Goal: Task Accomplishment & Management: Complete application form

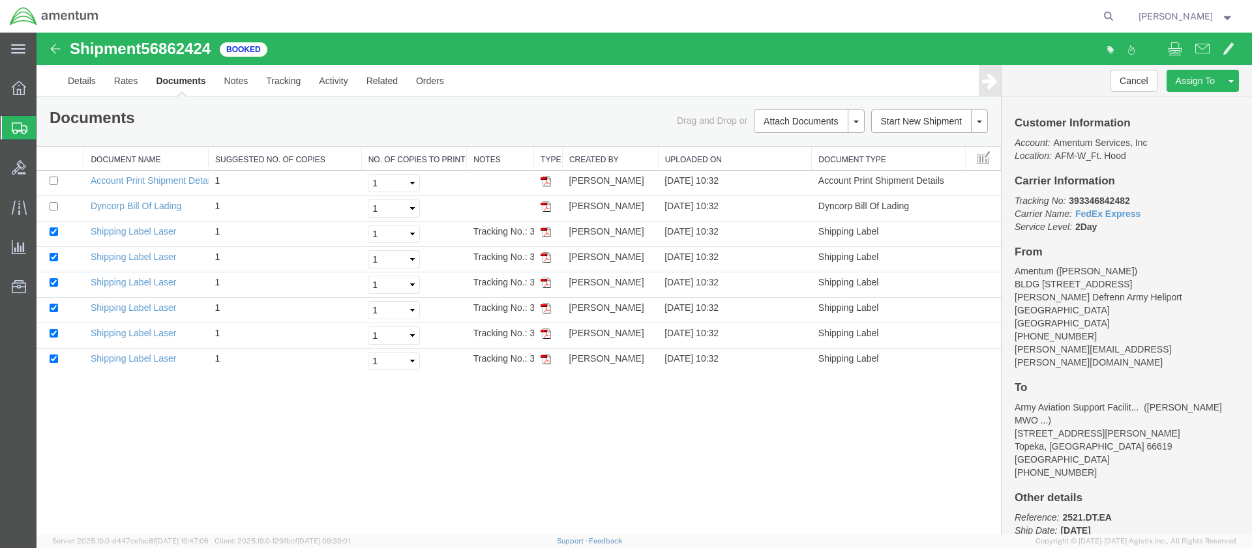
click at [0, 0] on span "Create Shipment" at bounding box center [0, 0] width 0 height 0
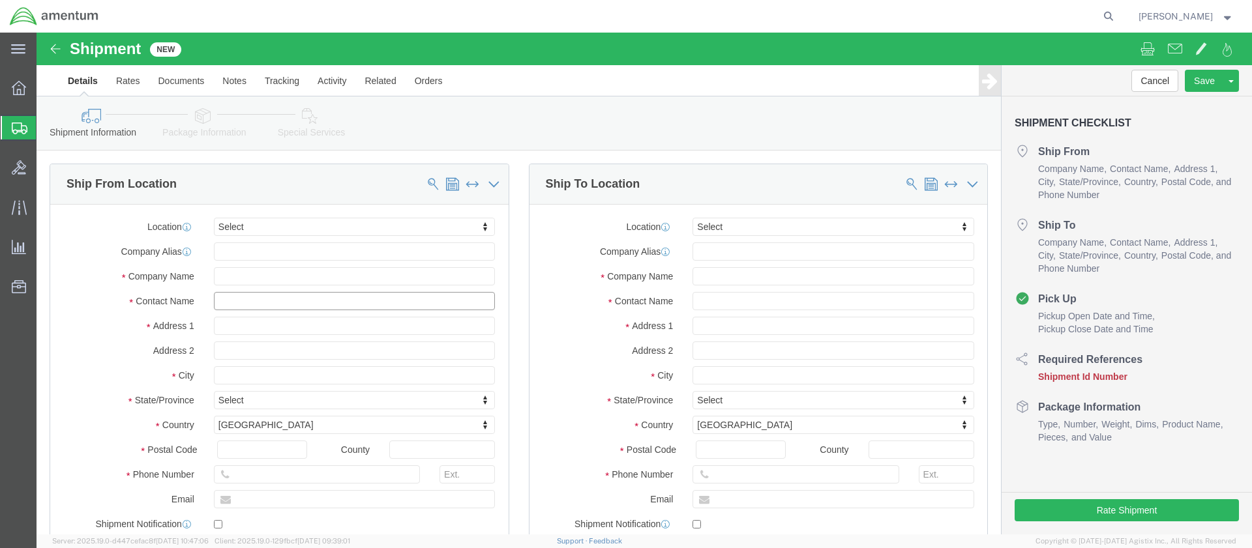
click input "text"
type input "[PERSON_NAME]"
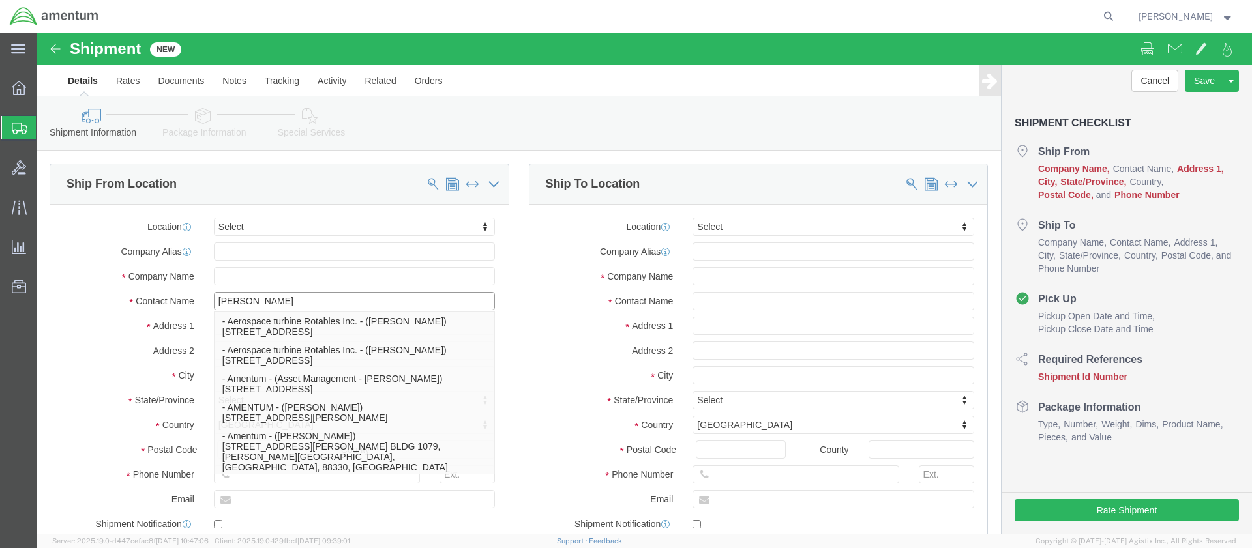
click p "- Amentum - ([PERSON_NAME]***) BLDG [STREET_ADDRESS][PERSON_NAME] Defrenn Army …"
type input "BLDG [STREET_ADDRESS]"
type input "[PERSON_NAME] Defrenn Army Heliport"
type input "76544"
type input "[PHONE_NUMBER]"
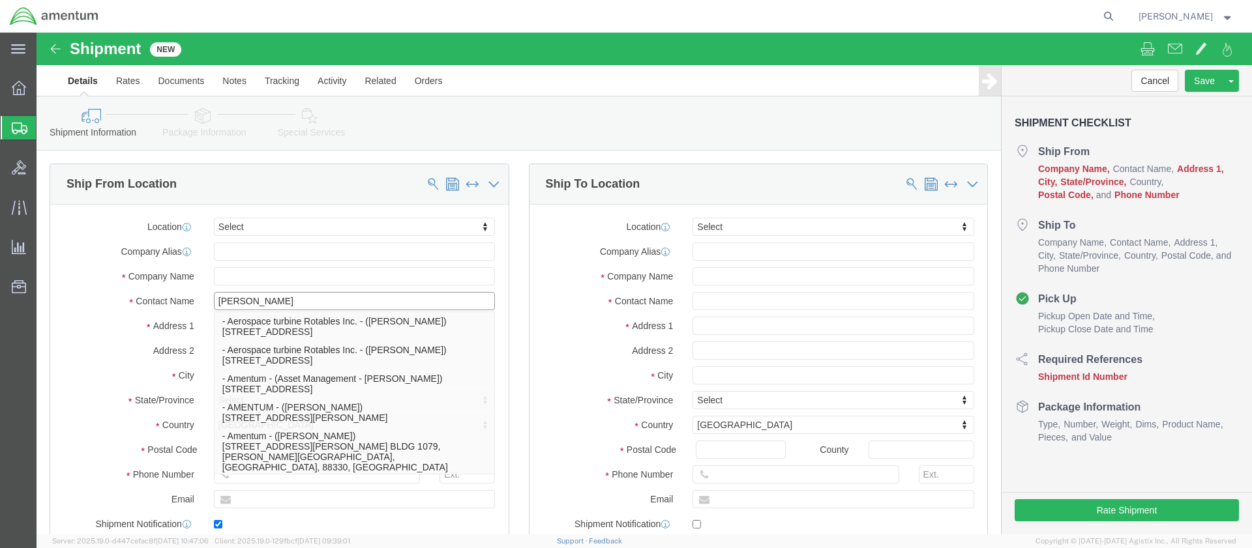
type input "[PERSON_NAME][EMAIL_ADDRESS][PERSON_NAME][DOMAIN_NAME]"
checkbox input "true"
type input "Amentum"
type input "[PERSON_NAME]***"
type input "Fort Hood"
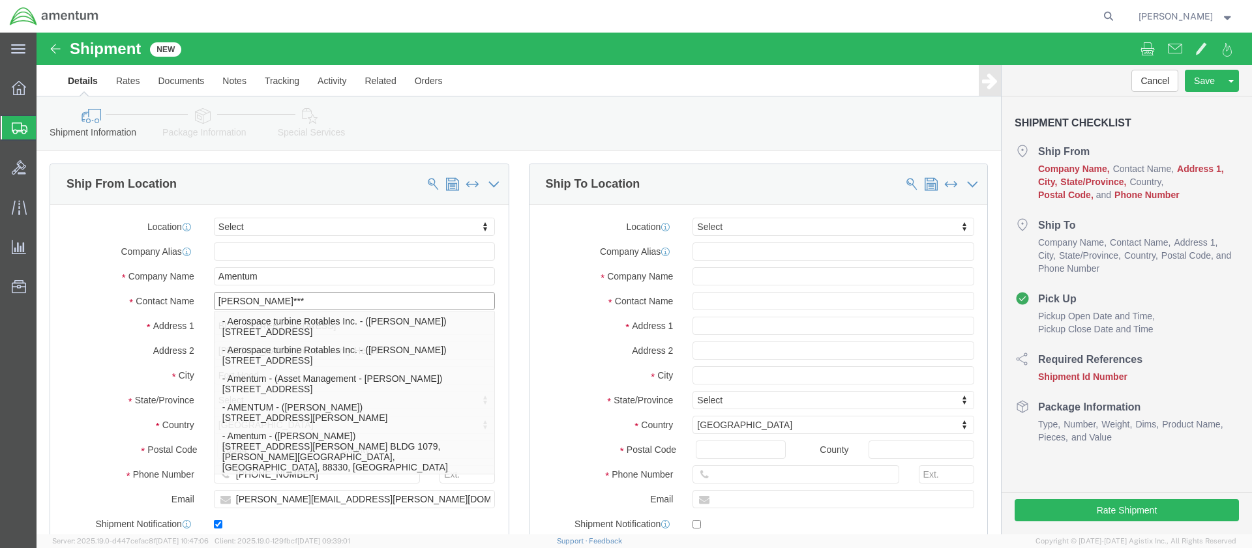
select select "[GEOGRAPHIC_DATA]"
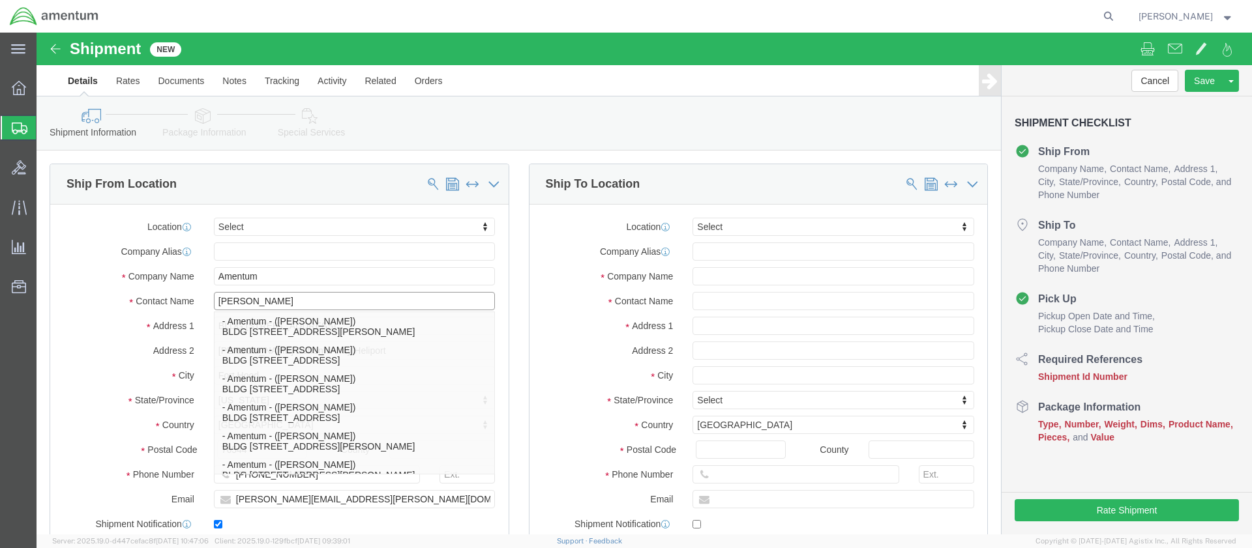
type input "[PERSON_NAME]"
click input "text"
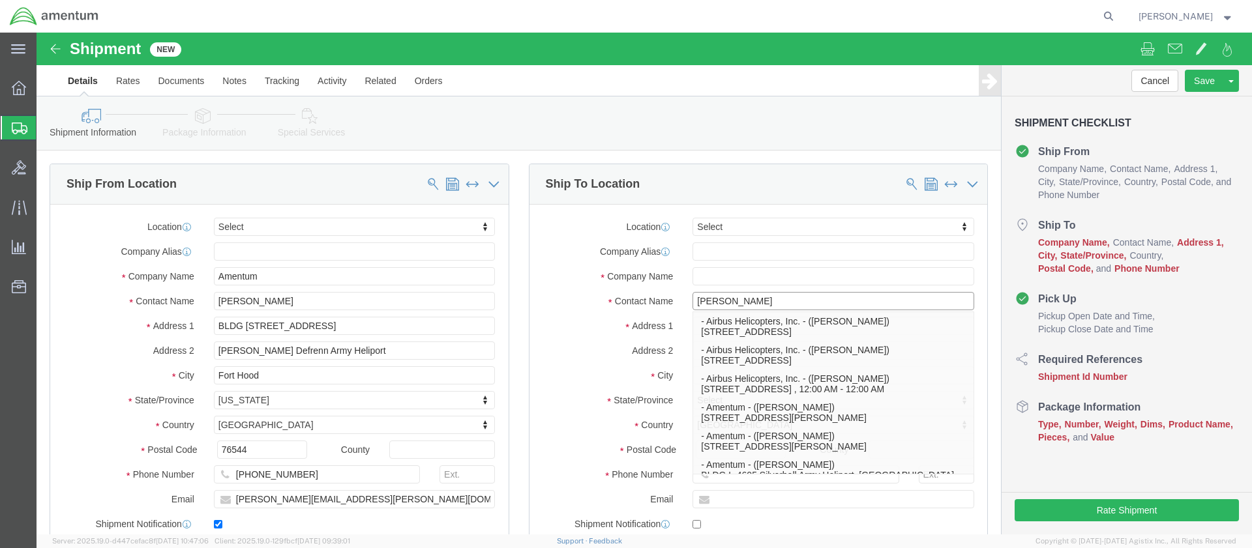
type input "[PERSON_NAME]"
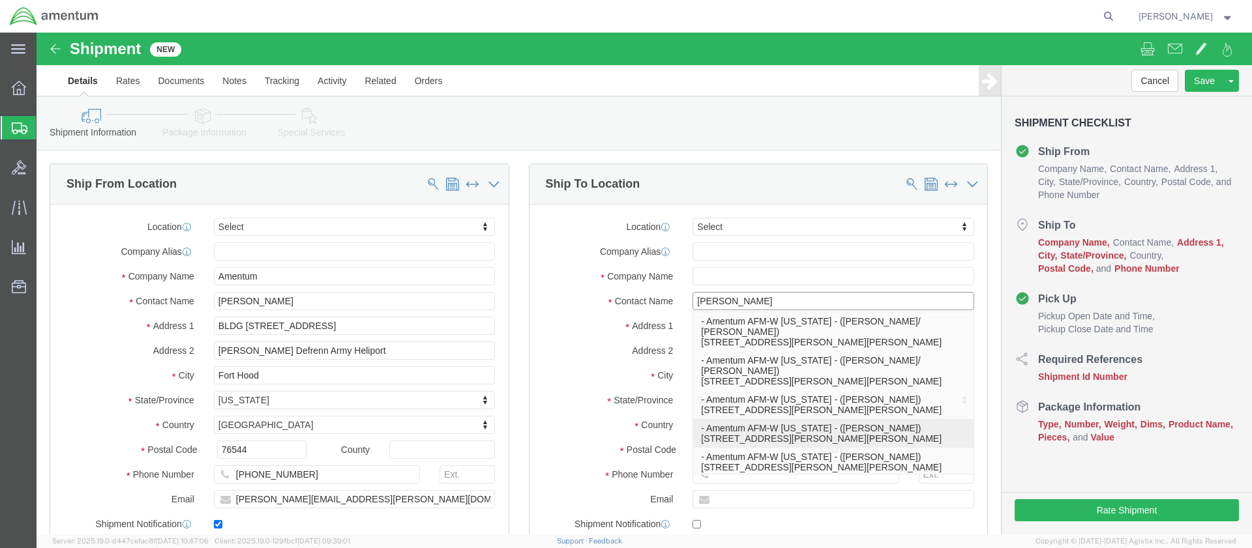
click p "- Amentum AFM-W [US_STATE] - ([PERSON_NAME]) [STREET_ADDRESS][PERSON_NAME][PERS…"
type input "[STREET_ADDRESS][PERSON_NAME]"
type input "HGR7/Room 125"
type input "99703"
type input "[PHONE_NUMBER]"
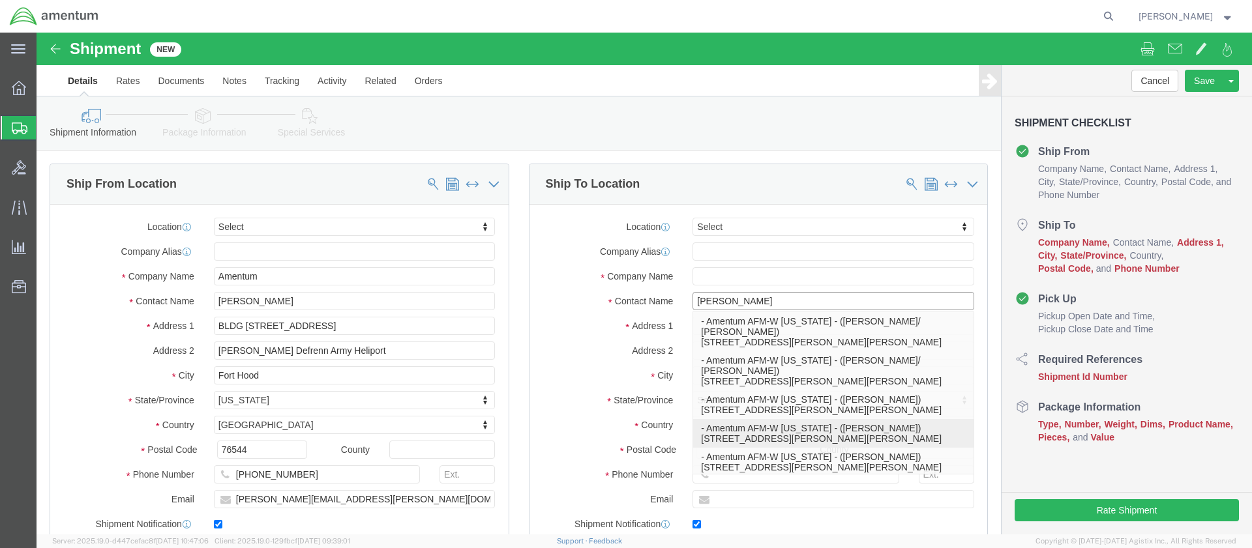
type input "[PERSON_NAME][EMAIL_ADDRESS][DOMAIN_NAME]"
checkbox input "true"
type input "Amentum AFM-W [US_STATE]"
type input "[PERSON_NAME]"
type input "[GEOGRAPHIC_DATA][PERSON_NAME]"
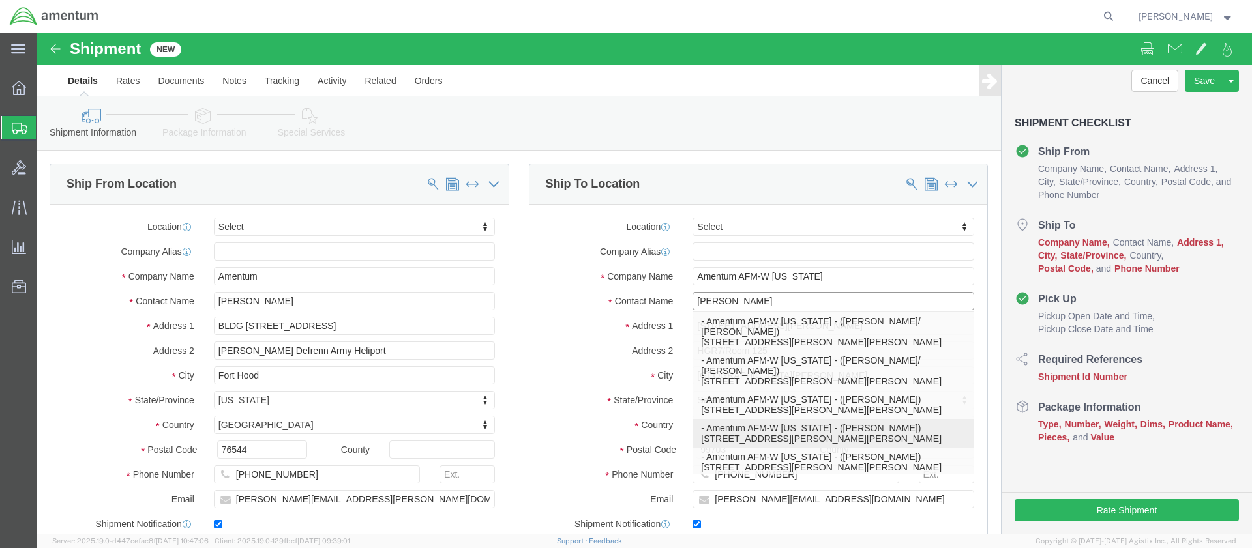
select select "AK"
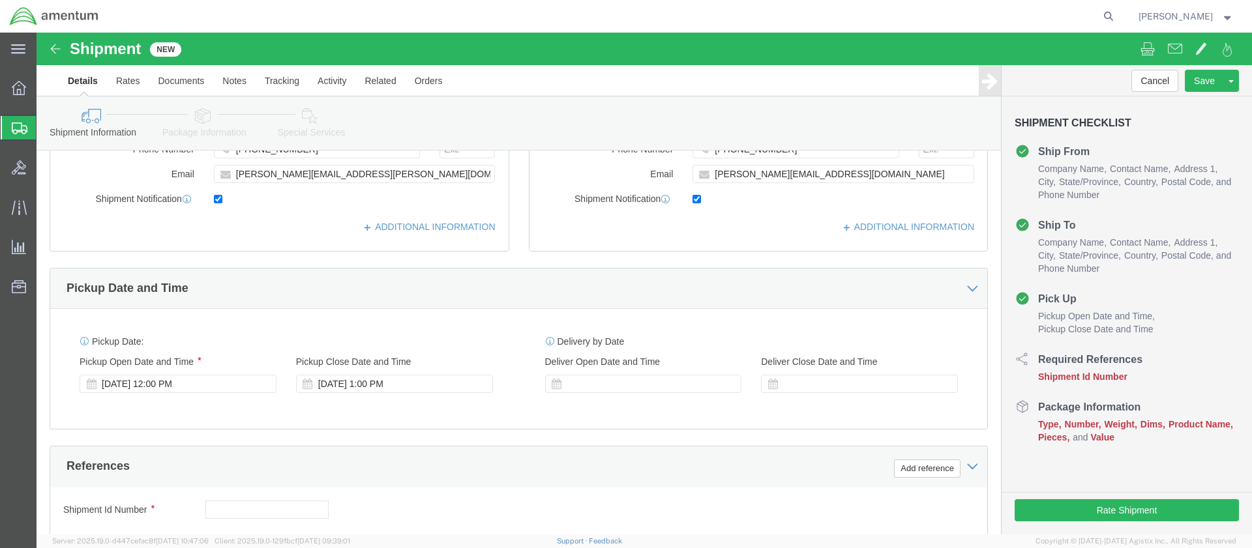
scroll to position [391, 0]
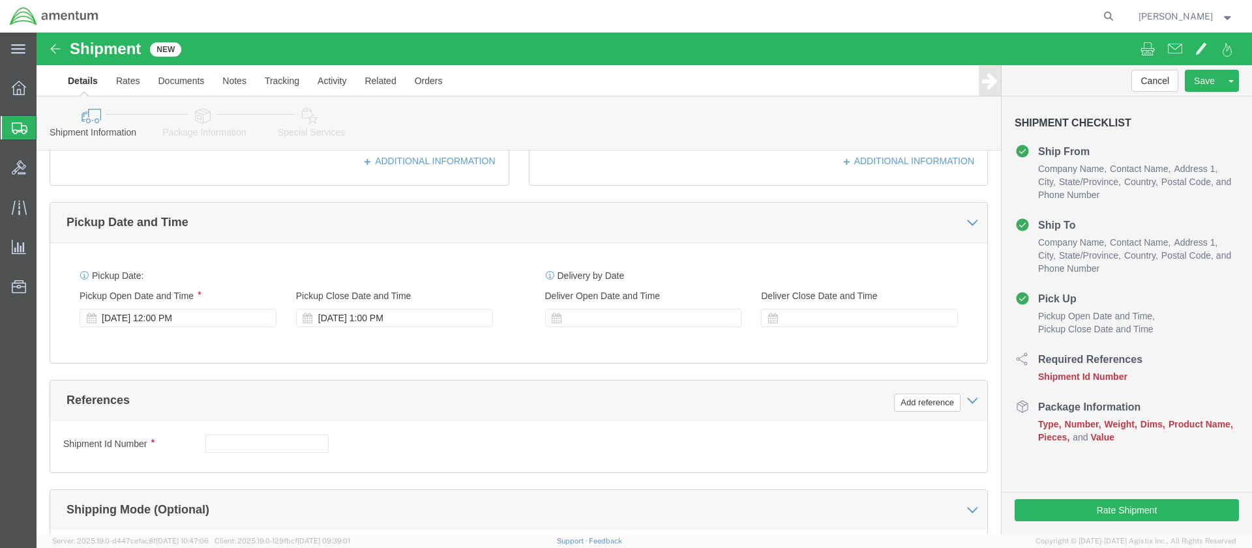
type input "[PERSON_NAME]"
click input "text"
type input "[DOMAIN_NAME]"
click button "Continue"
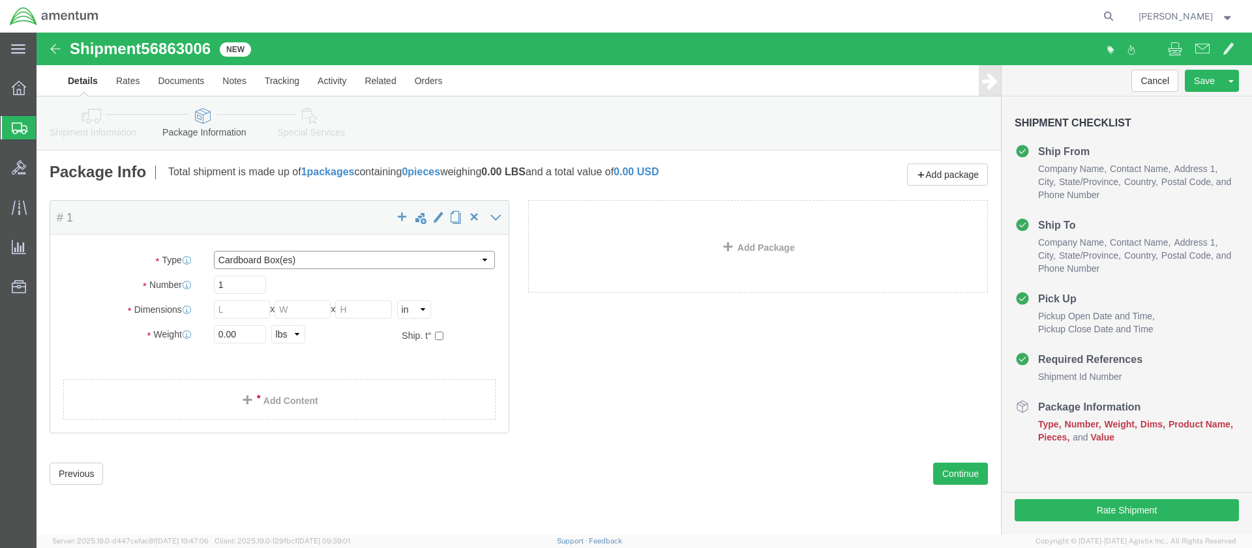
select select "PAK"
type input "10.25"
type input "12.75"
type input "1.00"
click link "Add Content"
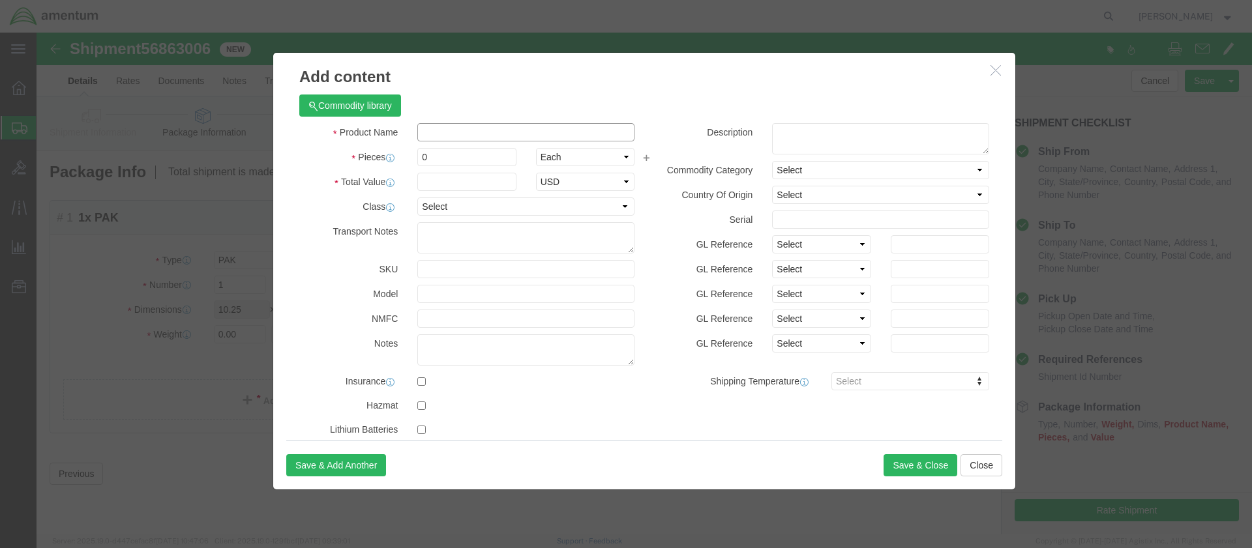
click input "text"
paste input "INSERTER AND REMOVER,ELECTRICAL"
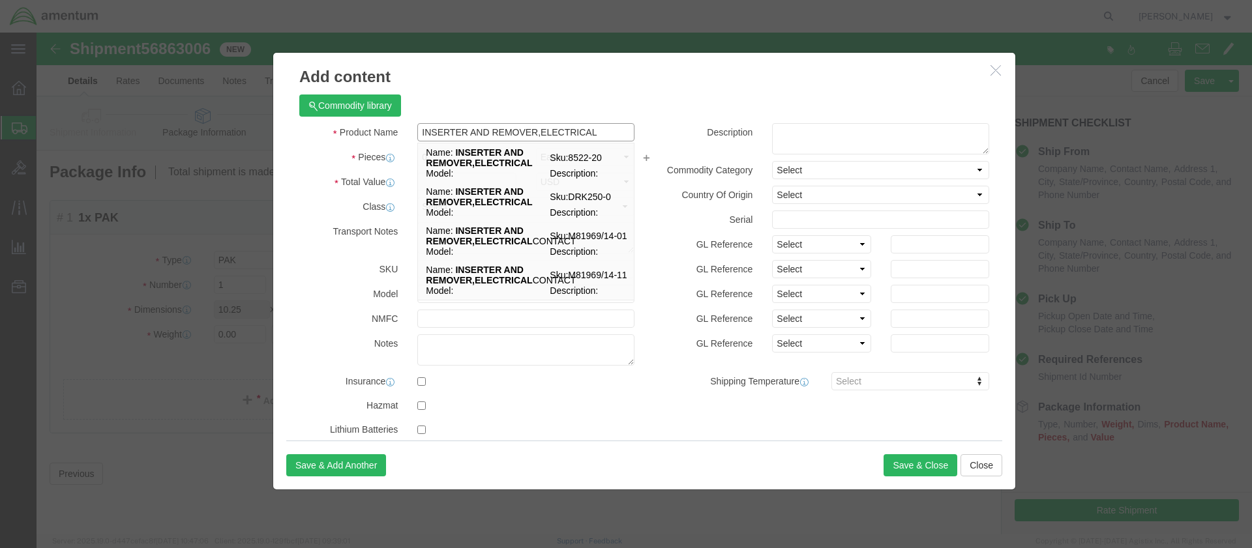
type input "INSERTER AND REMOVER,ELECTRICAL"
click label "Model"
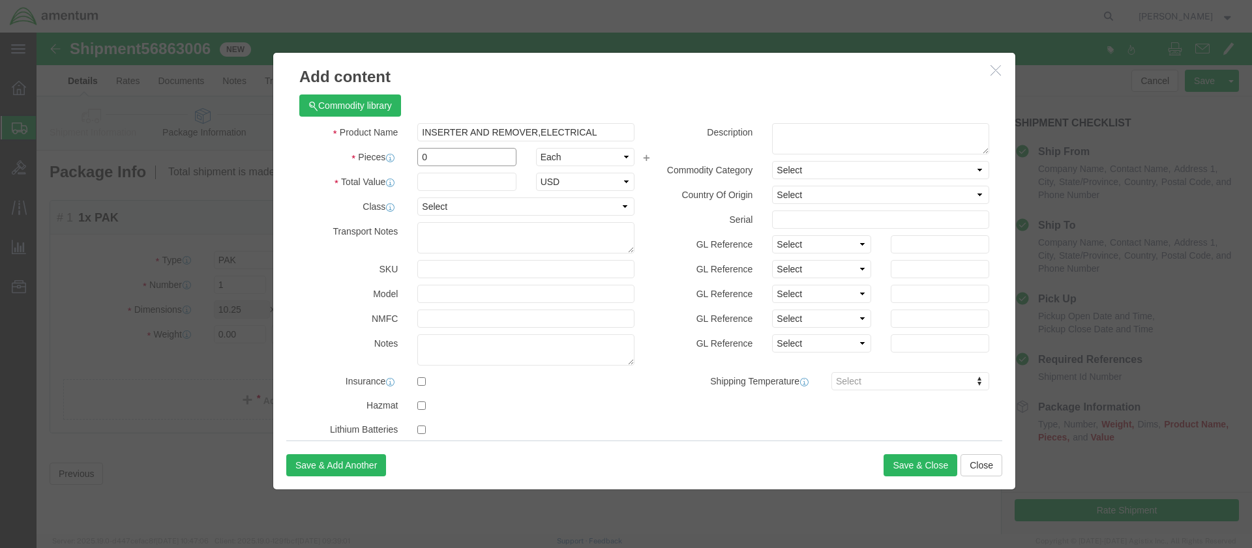
drag, startPoint x: 392, startPoint y: 123, endPoint x: 381, endPoint y: 123, distance: 10.5
click input "0"
type input "3"
click input "text"
type input "20.00"
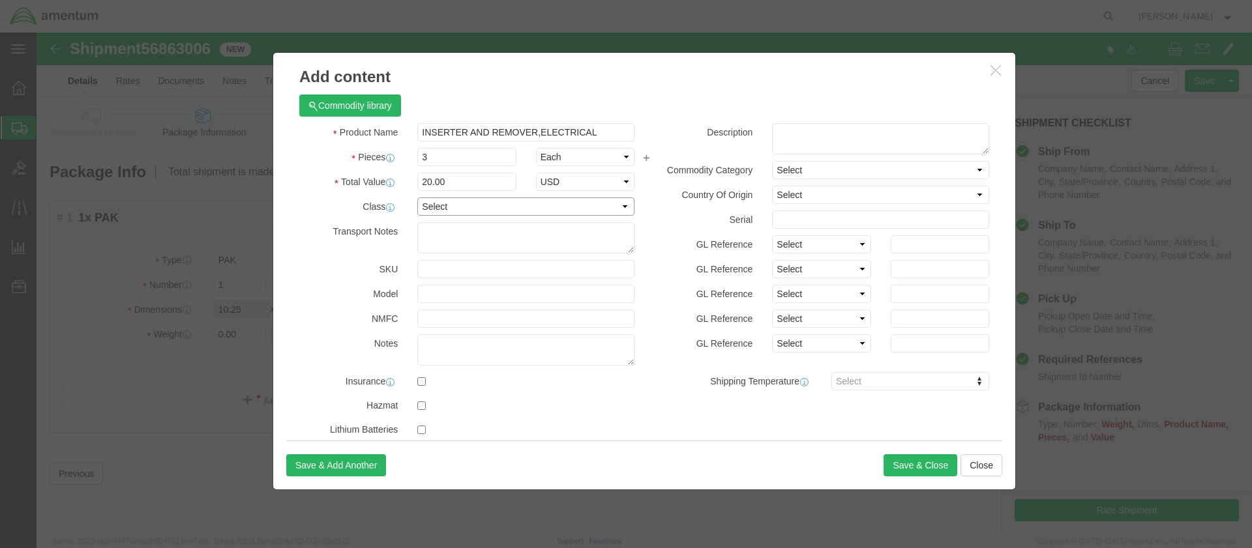
select select "50"
click textarea
paste textarea "016167633"
type textarea "016167633"
select select "US"
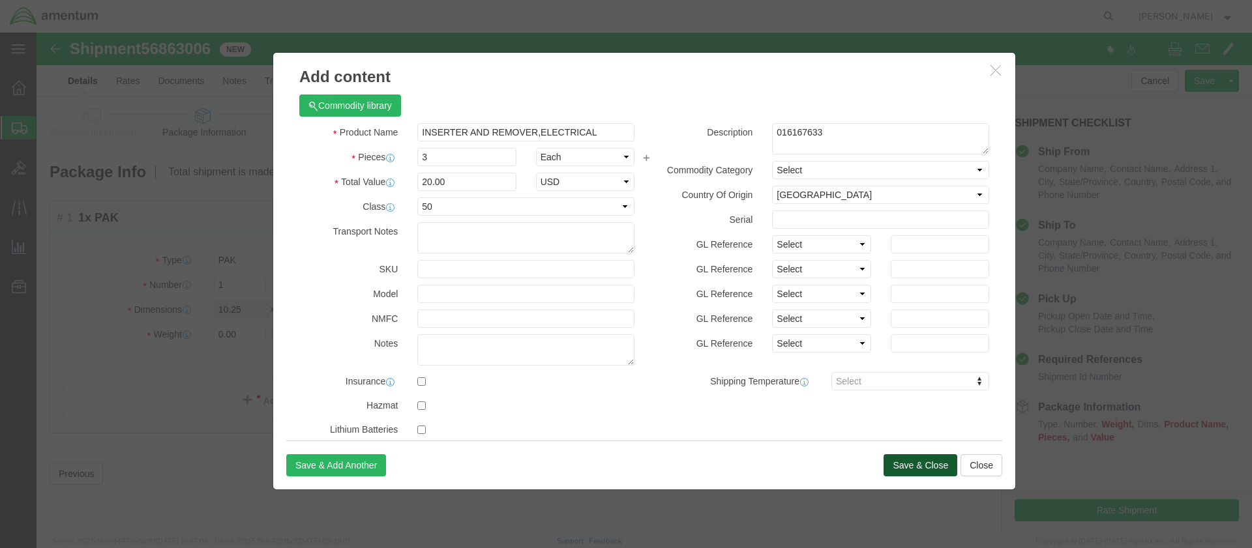
click button "Save & Close"
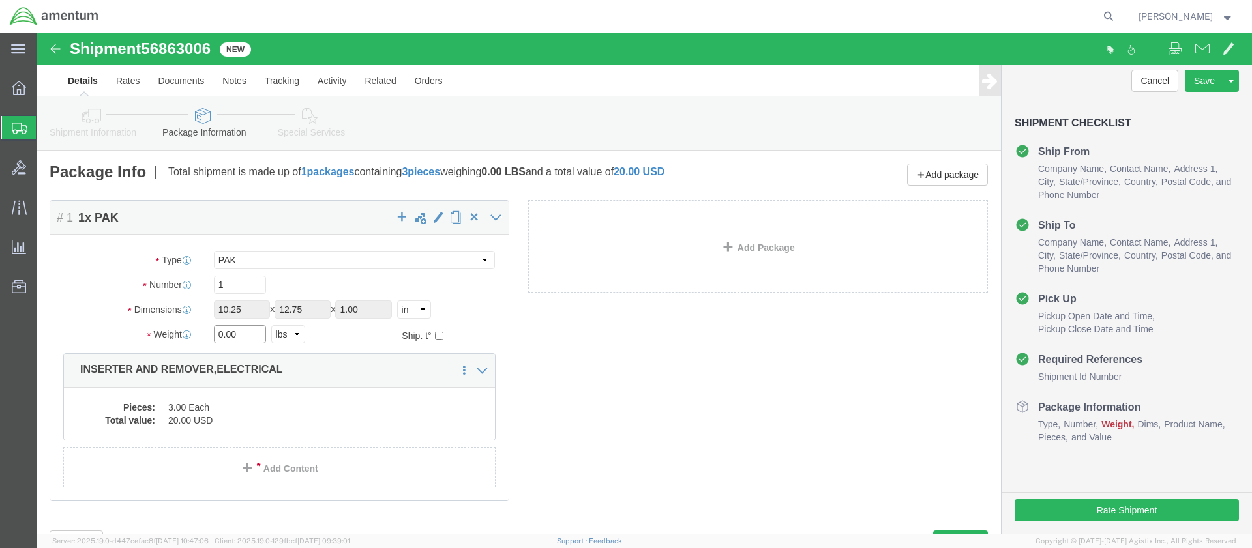
drag, startPoint x: 205, startPoint y: 302, endPoint x: 169, endPoint y: 293, distance: 36.2
click div "0.00 Select kgs lbs"
type input "1.0"
click div "Package Content # 1 1 x PAK Package Type Select BCK Boxes Bale(s) Basket(s) Bol…"
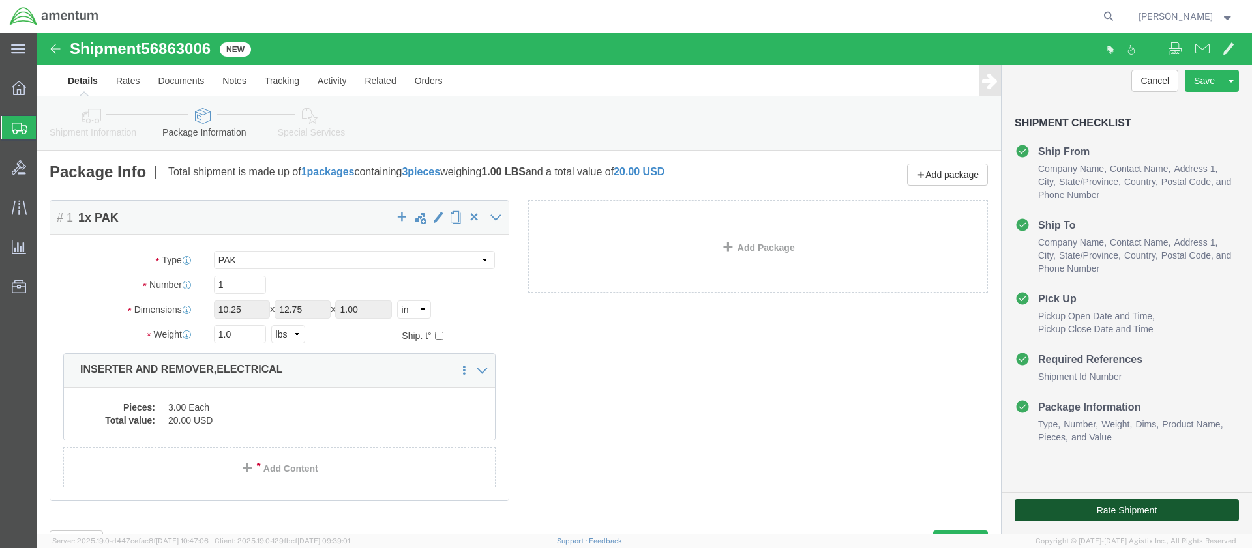
click button "Rate Shipment"
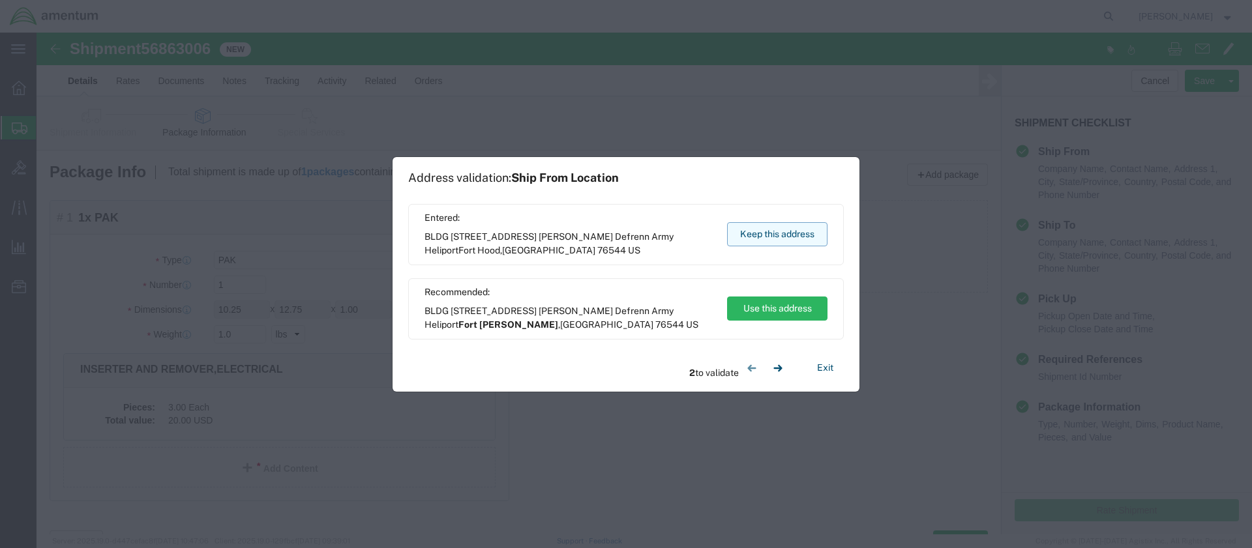
click at [758, 232] on button "Keep this address" at bounding box center [777, 234] width 100 height 24
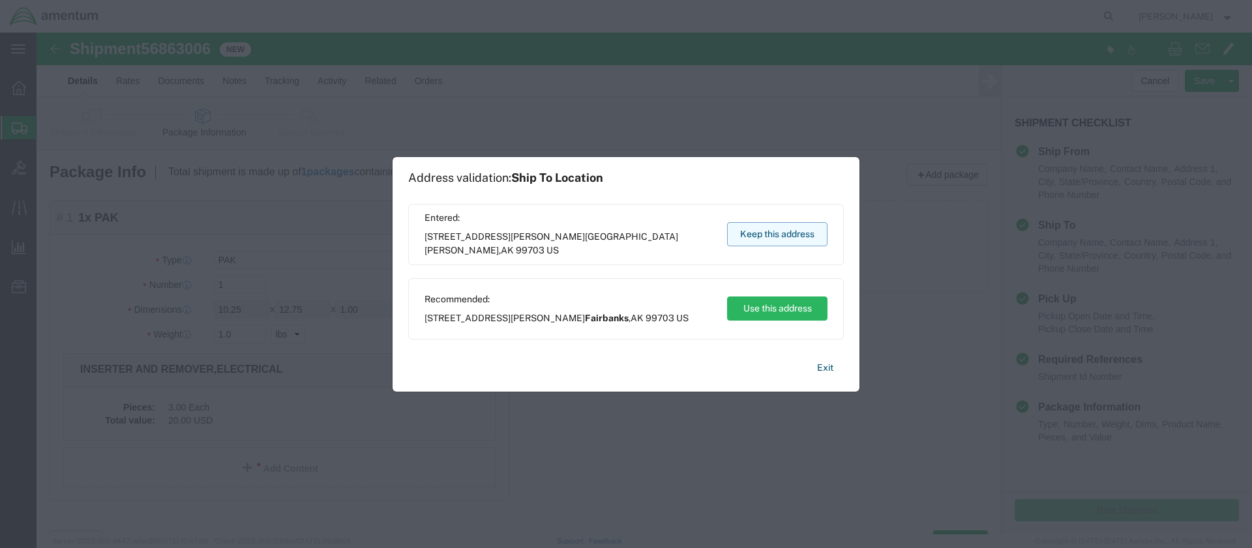
scroll to position [58, 0]
click at [758, 232] on button "Keep this address" at bounding box center [777, 234] width 100 height 24
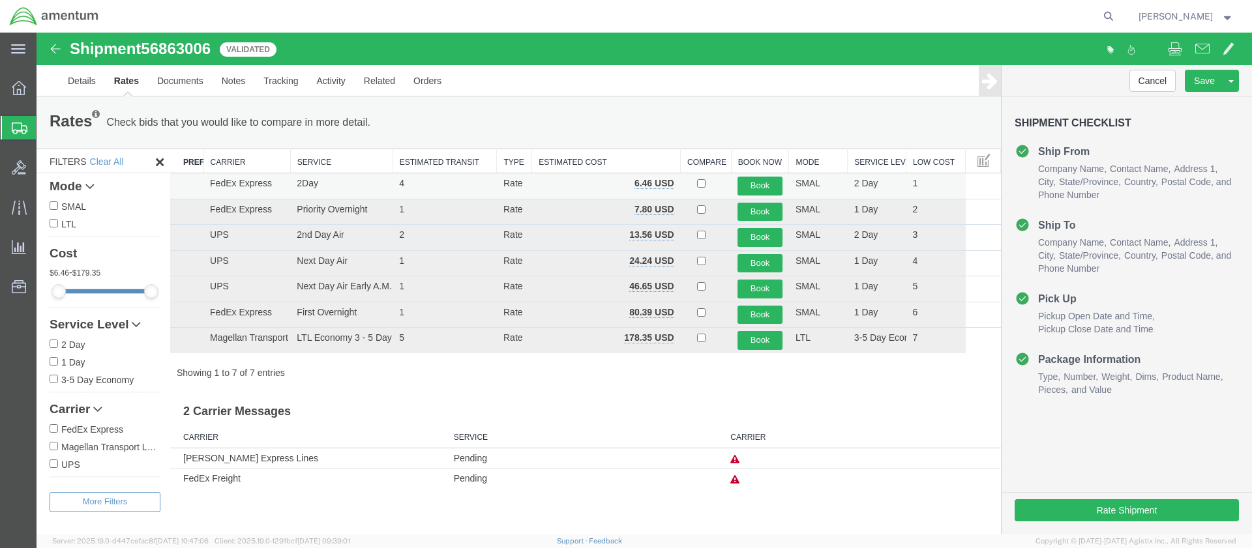
scroll to position [0, 0]
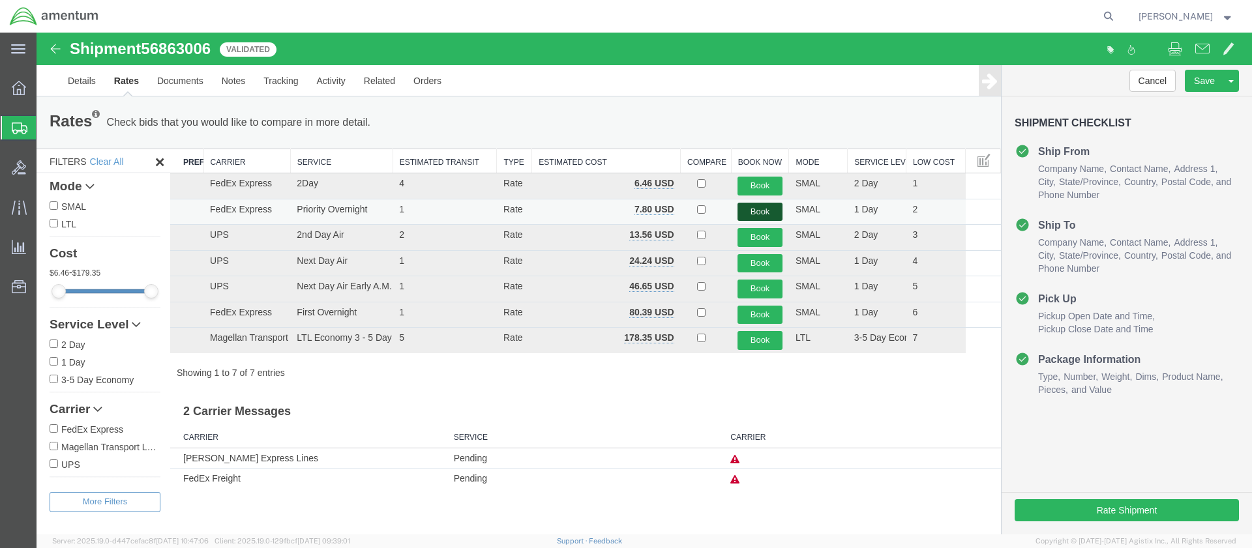
click at [758, 211] on button "Book" at bounding box center [759, 212] width 45 height 19
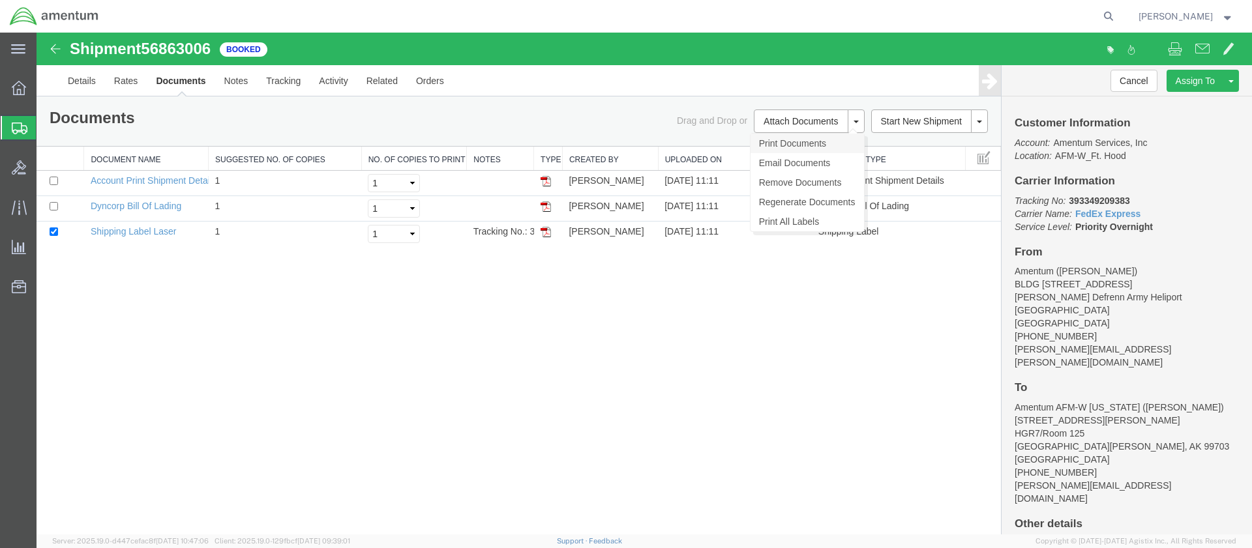
click at [779, 141] on link "Print Documents" at bounding box center [806, 144] width 113 height 20
drag, startPoint x: 1016, startPoint y: 198, endPoint x: 1174, endPoint y: 222, distance: 160.2
click at [1174, 222] on p "Tracking No: 393349209383 Carrier Name: FedEx Express FedEx Express Service Lev…" at bounding box center [1126, 213] width 224 height 39
